Goal: Task Accomplishment & Management: Complete application form

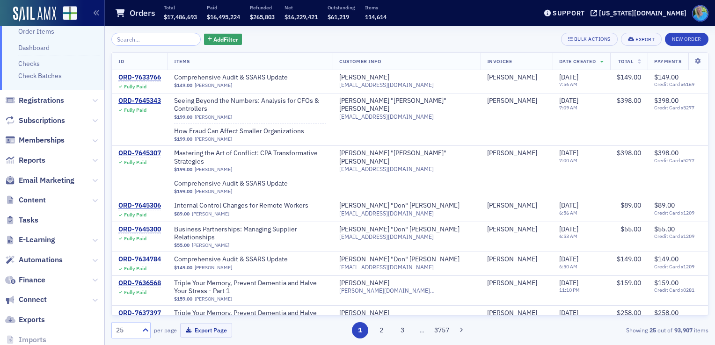
scroll to position [109, 0]
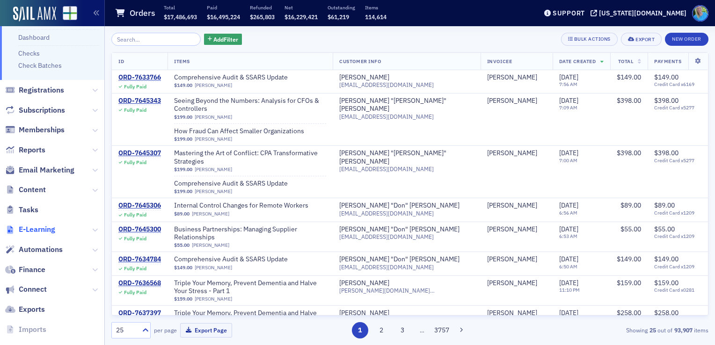
click at [45, 231] on span "E-Learning" at bounding box center [37, 229] width 36 height 10
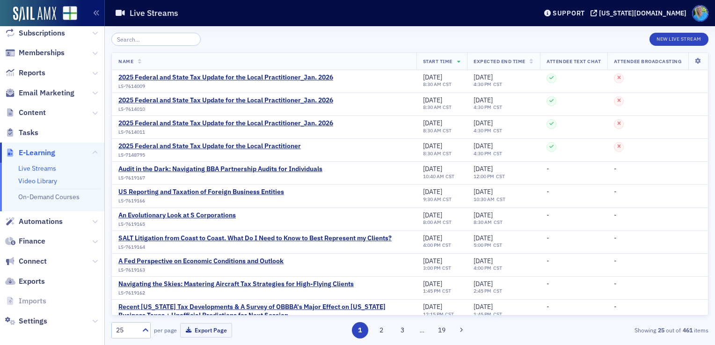
click at [47, 184] on link "Video Library" at bounding box center [37, 181] width 39 height 8
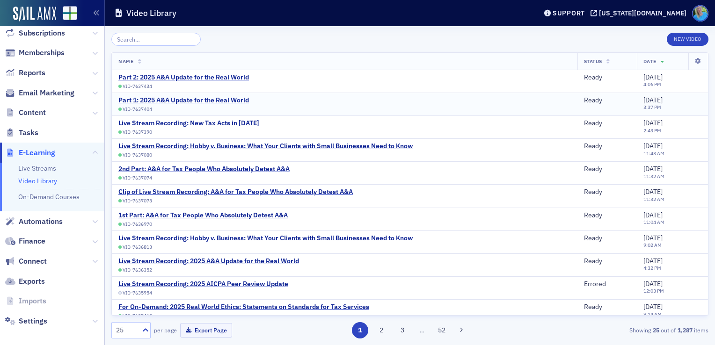
click at [204, 104] on div "Part 1: 2025 A&A Update for the Real World" at bounding box center [183, 100] width 130 height 8
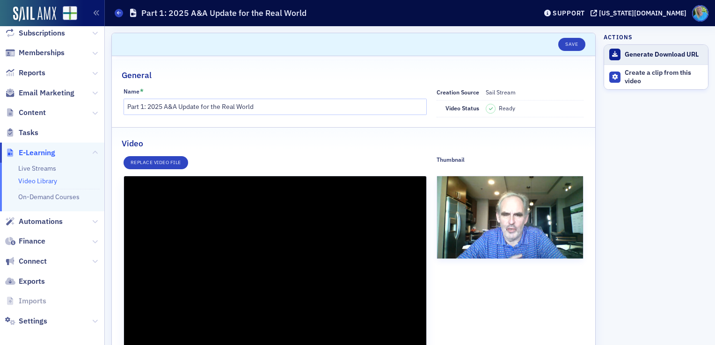
click at [624, 52] on div "Generate Download URL" at bounding box center [663, 55] width 79 height 8
click at [624, 52] on div "Download Video" at bounding box center [663, 55] width 79 height 8
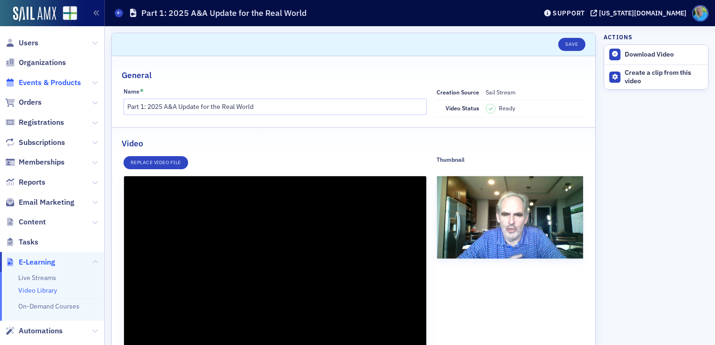
click at [51, 83] on span "Events & Products" at bounding box center [50, 83] width 62 height 10
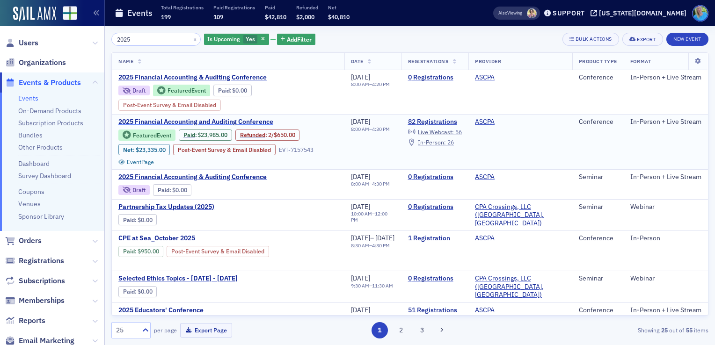
type input "2025"
click at [220, 122] on span "2025 Financial Accounting and Auditing Conference" at bounding box center [196, 122] width 157 height 8
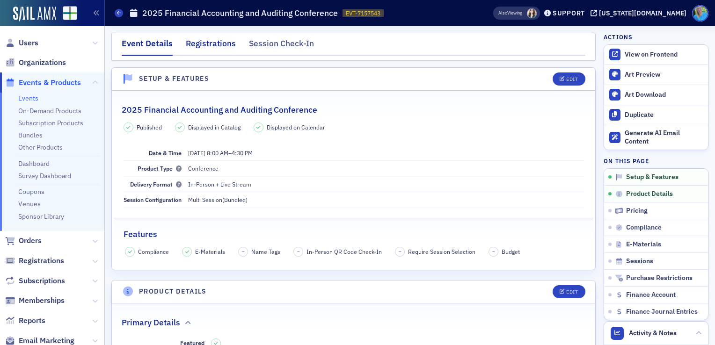
click at [215, 46] on div "Registrations" at bounding box center [211, 45] width 50 height 17
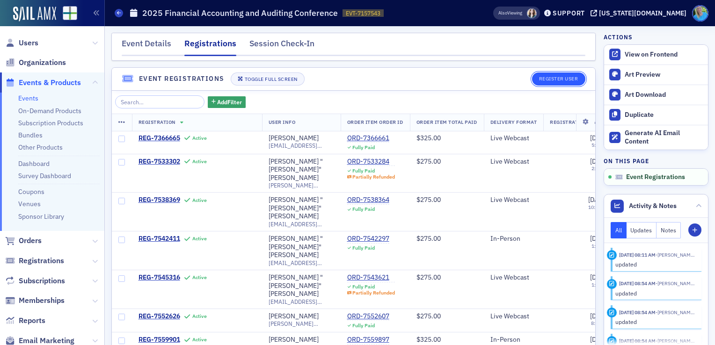
click at [533, 81] on button "Register User" at bounding box center [558, 78] width 53 height 13
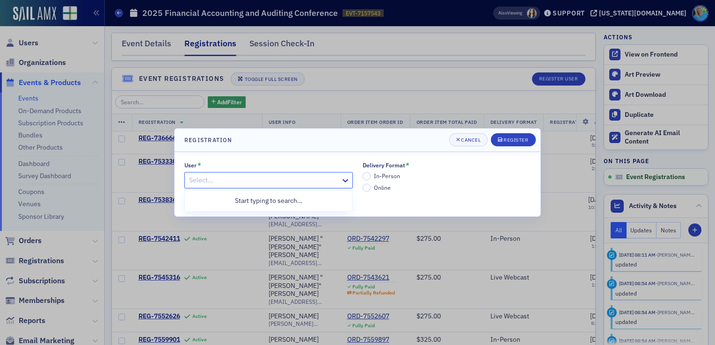
click at [302, 173] on div "Select…" at bounding box center [268, 180] width 168 height 16
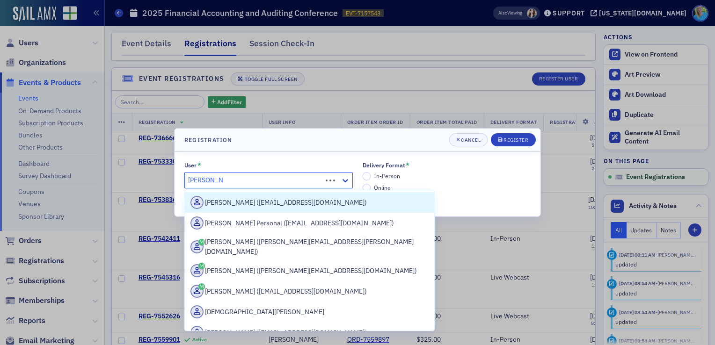
type input "[PERSON_NAME] person"
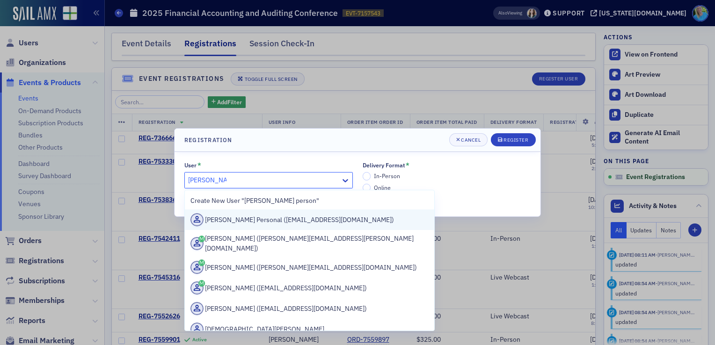
click at [278, 216] on div "[PERSON_NAME] Personal ([EMAIL_ADDRESS][DOMAIN_NAME])" at bounding box center [309, 219] width 238 height 13
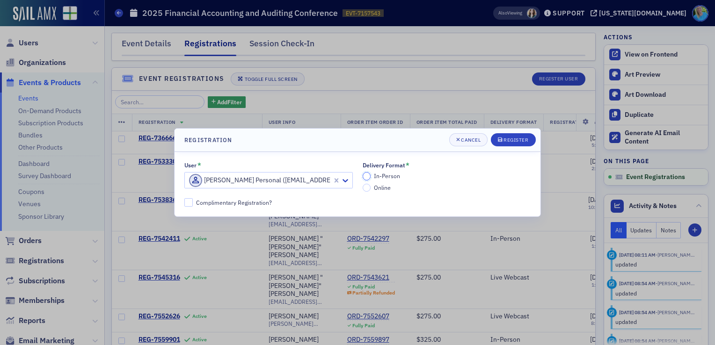
click at [365, 177] on input "In-Person" at bounding box center [366, 176] width 8 height 8
click at [184, 202] on input "Complimentary Registration?" at bounding box center [188, 202] width 8 height 8
checkbox input "true"
click at [513, 136] on button "Register" at bounding box center [513, 139] width 44 height 13
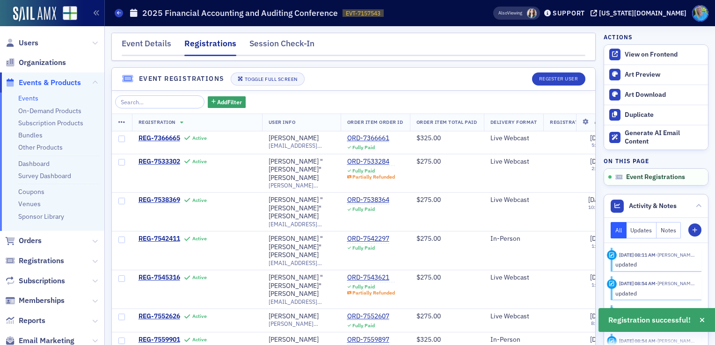
click at [31, 99] on link "Events" at bounding box center [28, 98] width 20 height 8
